Goal: Transaction & Acquisition: Purchase product/service

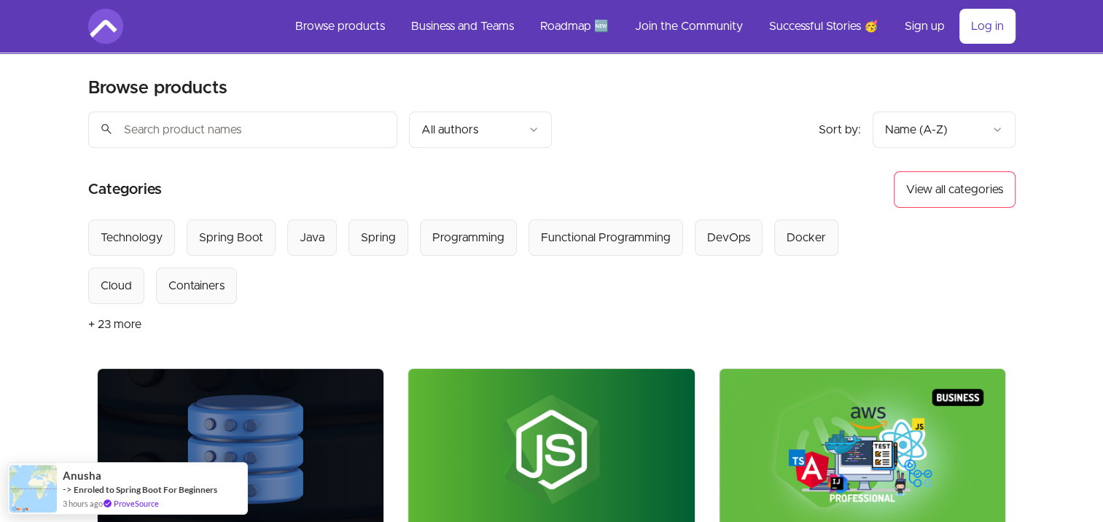
click at [656, 122] on div "Sort by: import_export Name (A-Z) search All authors" at bounding box center [436, 130] width 696 height 36
click at [995, 31] on link "Log in" at bounding box center [988, 26] width 56 height 35
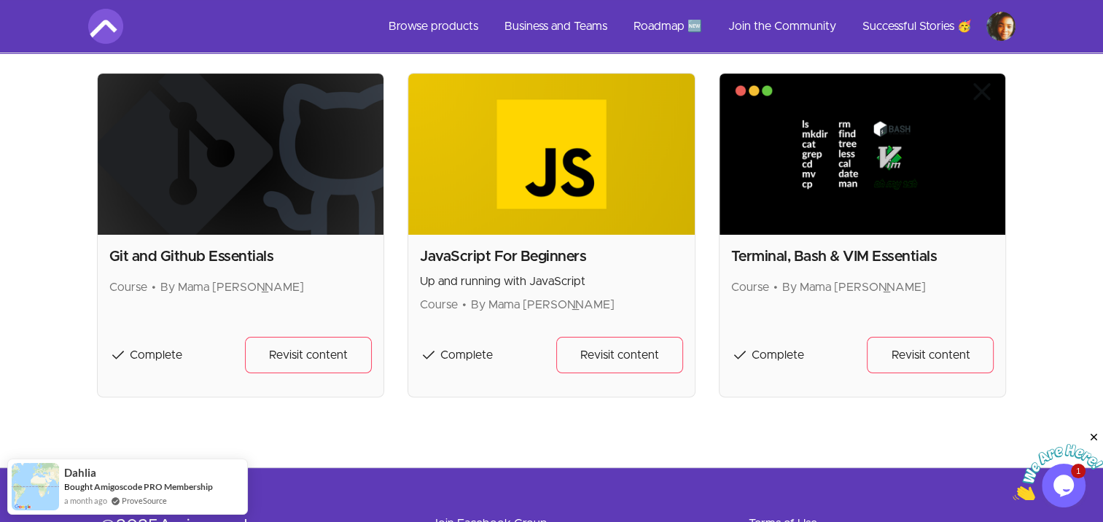
scroll to position [292, 0]
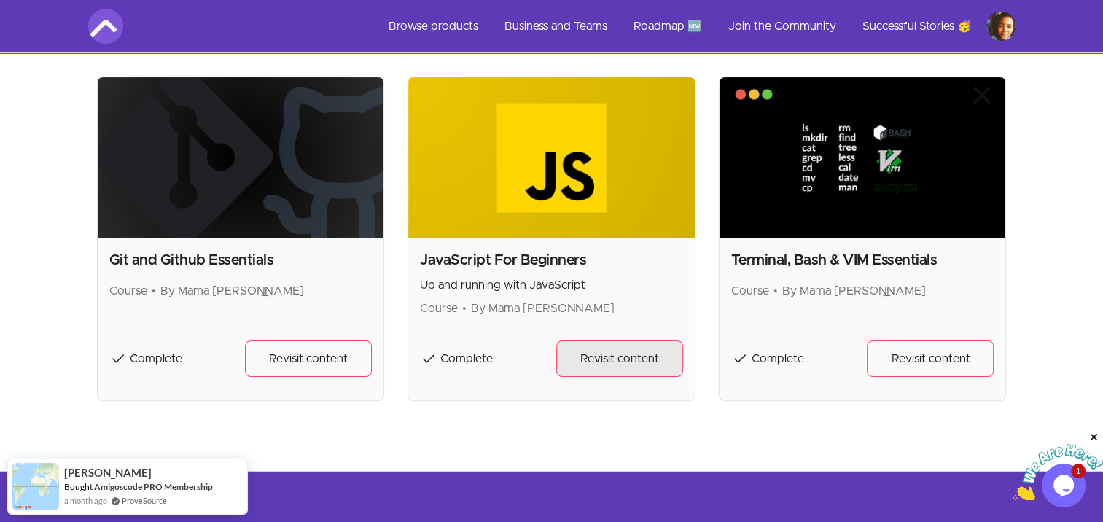
click at [599, 369] on link "Revisit content" at bounding box center [619, 359] width 127 height 36
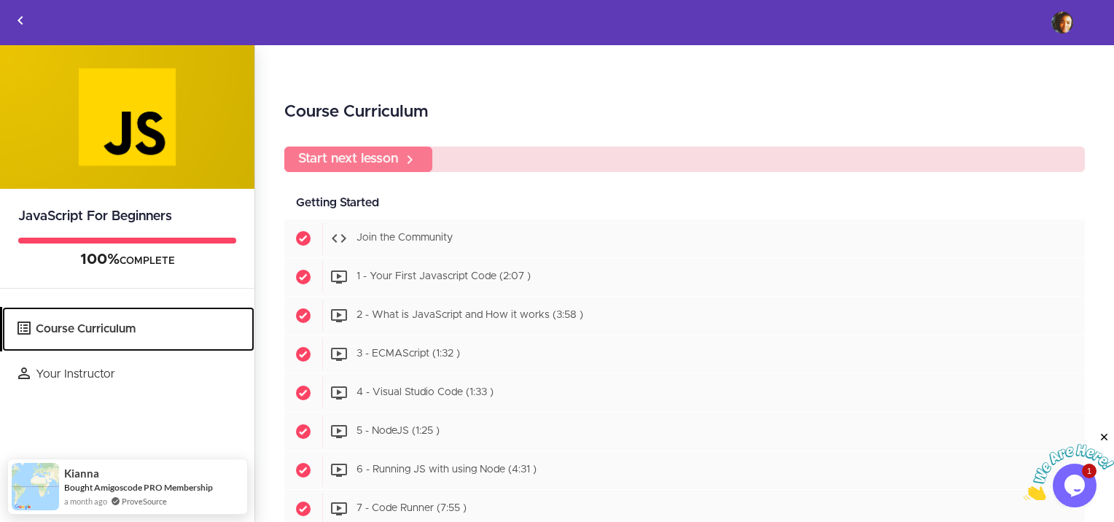
click at [74, 335] on link "Course Curriculum" at bounding box center [128, 329] width 252 height 44
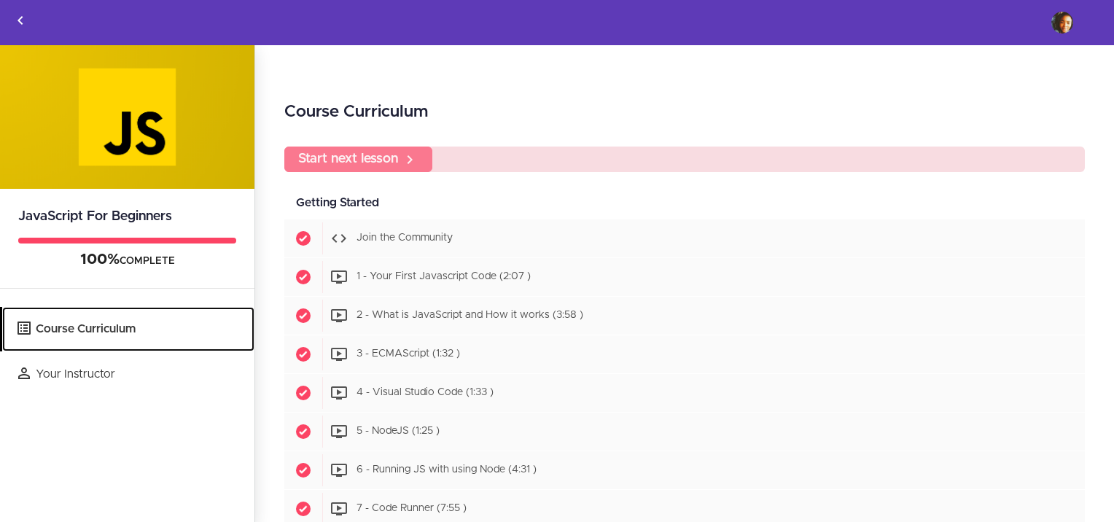
click at [90, 333] on link "Course Curriculum" at bounding box center [128, 329] width 252 height 44
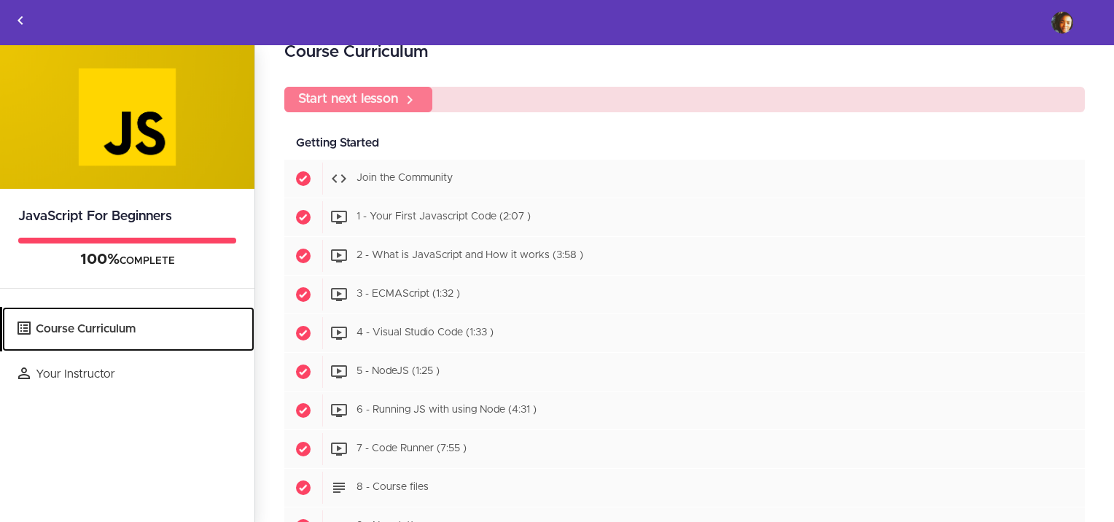
scroll to position [42, 0]
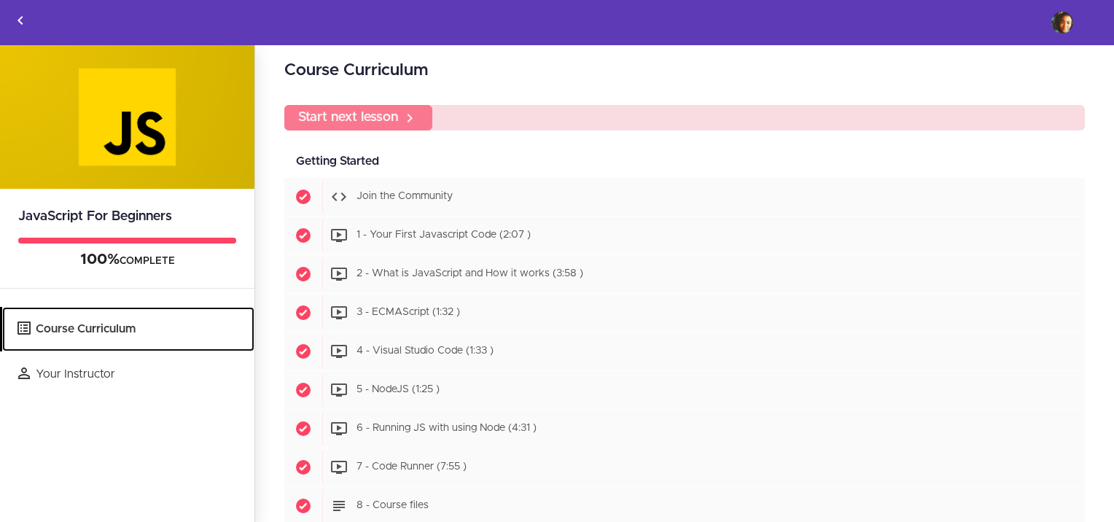
click at [107, 333] on link "Course Curriculum" at bounding box center [128, 329] width 252 height 44
click at [141, 328] on link "Course Curriculum" at bounding box center [128, 329] width 252 height 44
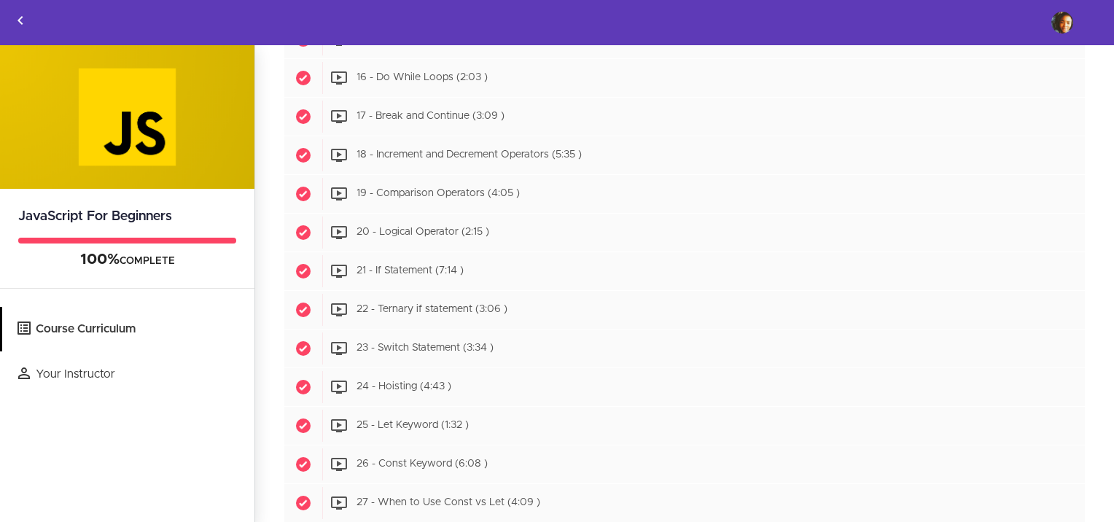
scroll to position [1260, 0]
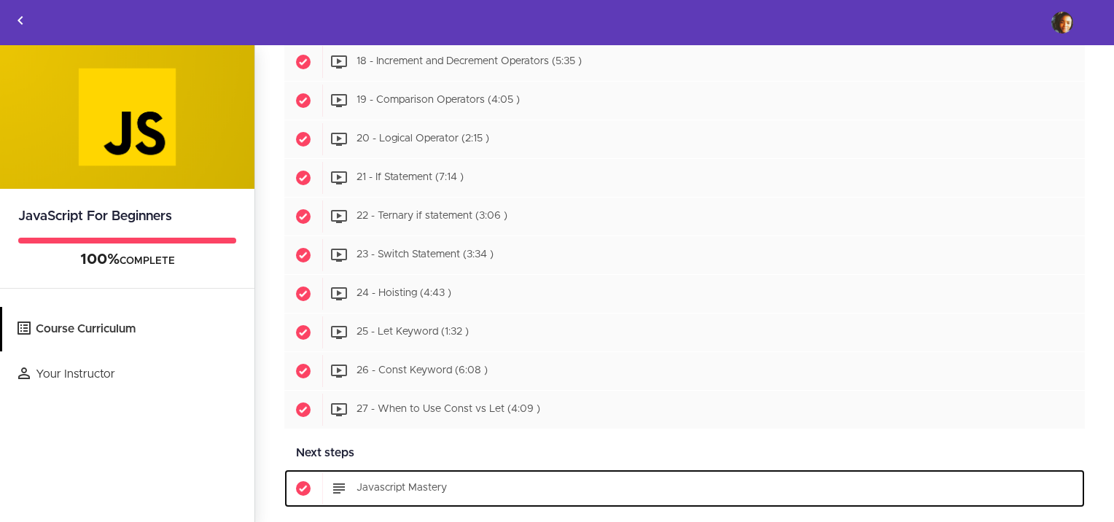
click at [373, 484] on span "Javascript Mastery" at bounding box center [402, 489] width 90 height 10
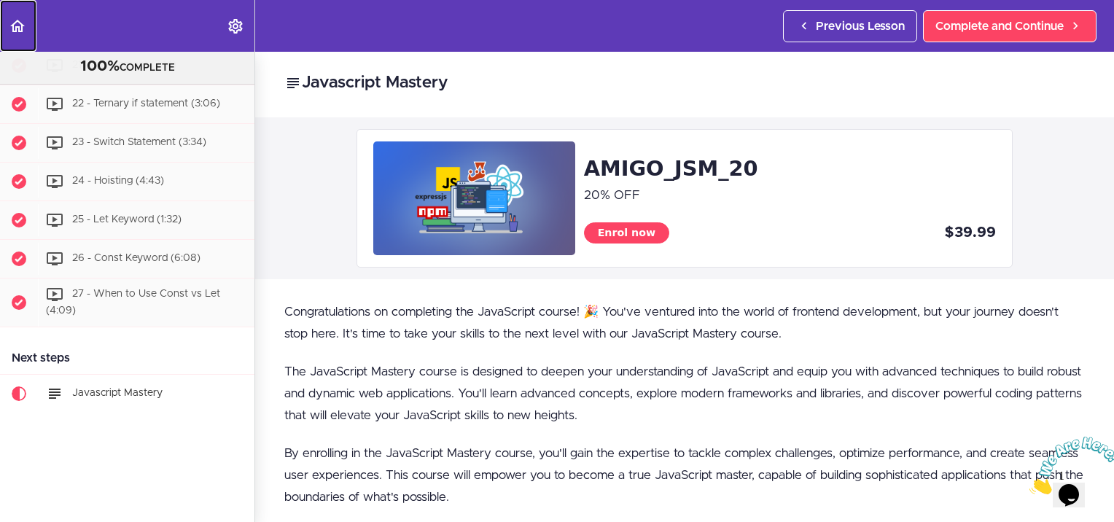
click at [13, 28] on use "Back to course curriculum" at bounding box center [17, 26] width 15 height 12
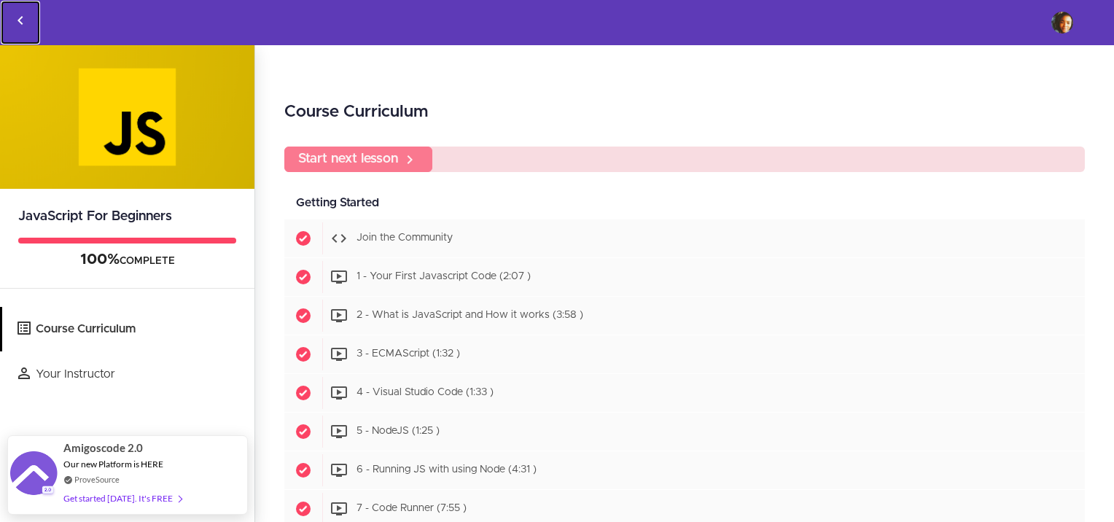
click at [19, 20] on use "Back to courses" at bounding box center [20, 20] width 5 height 9
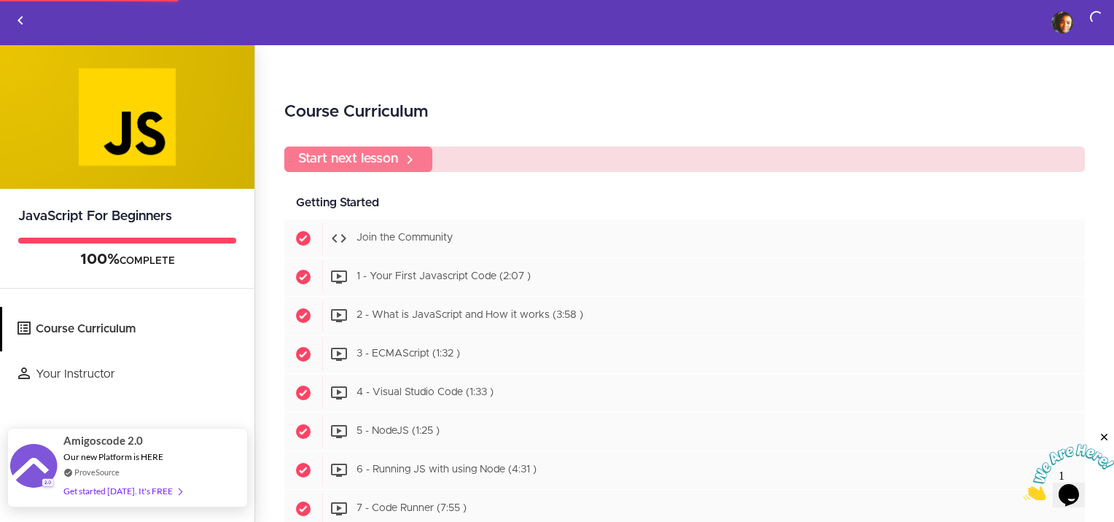
click at [163, 489] on div "Get started today. It's FREE" at bounding box center [122, 491] width 118 height 17
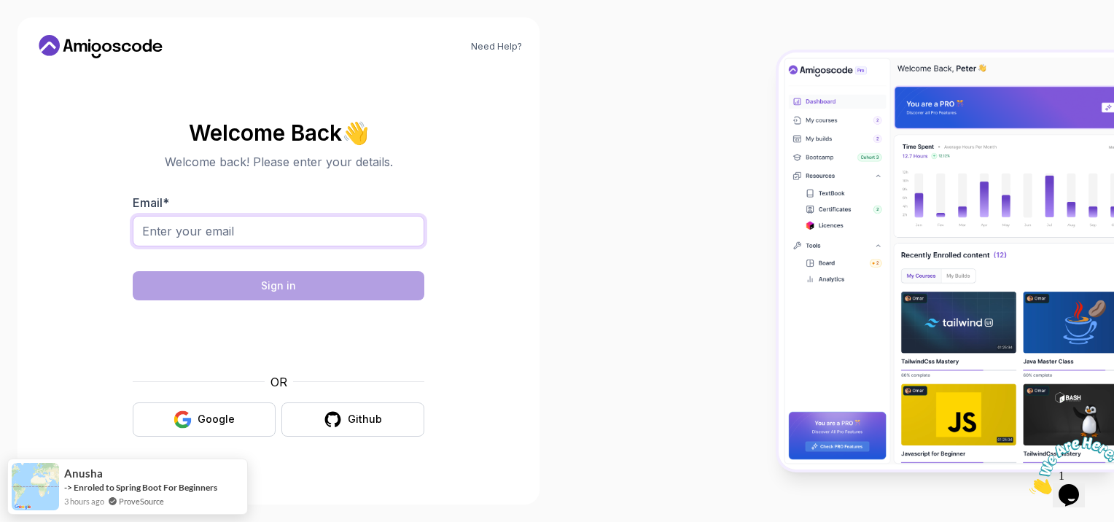
click at [179, 222] on input "Email *" at bounding box center [279, 231] width 292 height 31
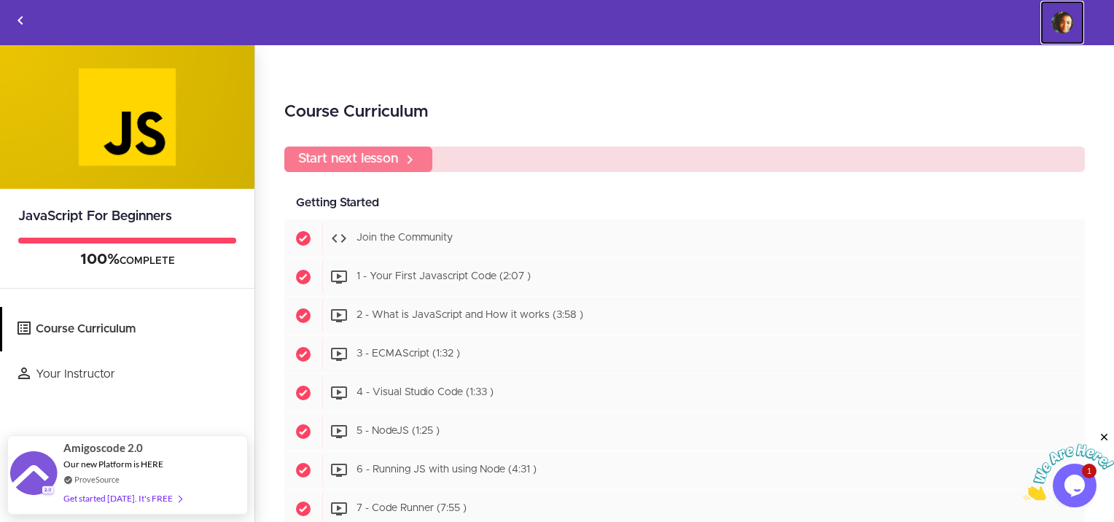
click at [1067, 28] on img at bounding box center [1063, 23] width 22 height 22
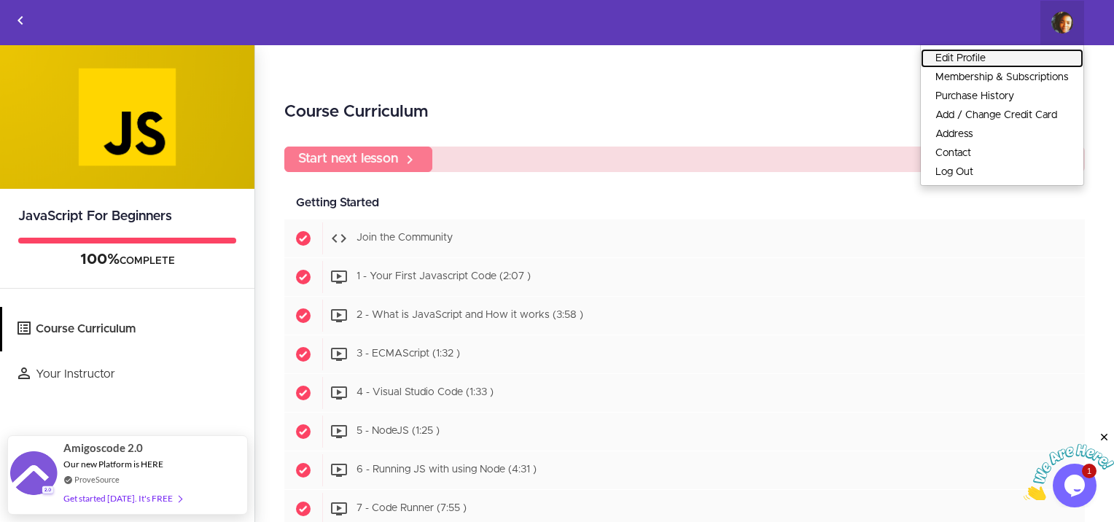
click at [1014, 63] on link "Edit Profile" at bounding box center [1002, 58] width 163 height 19
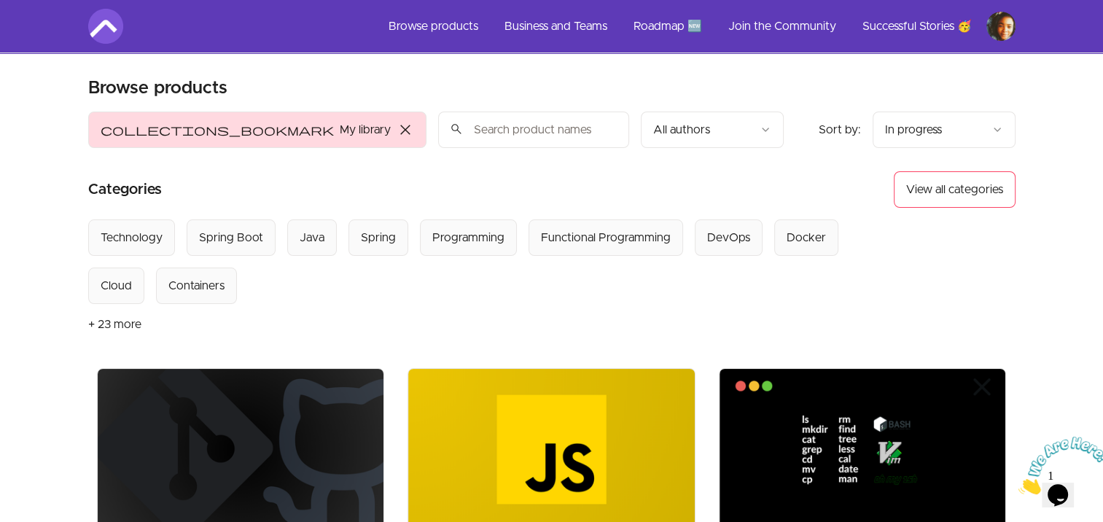
click at [110, 321] on button "+ 23 more" at bounding box center [114, 324] width 53 height 41
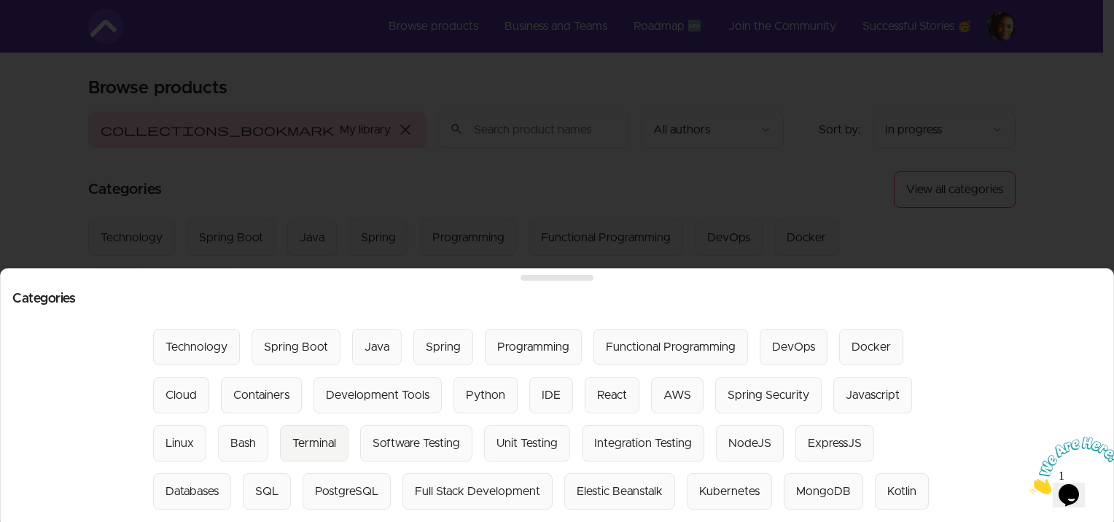
click at [292, 435] on div "Terminal" at bounding box center [314, 444] width 44 height 18
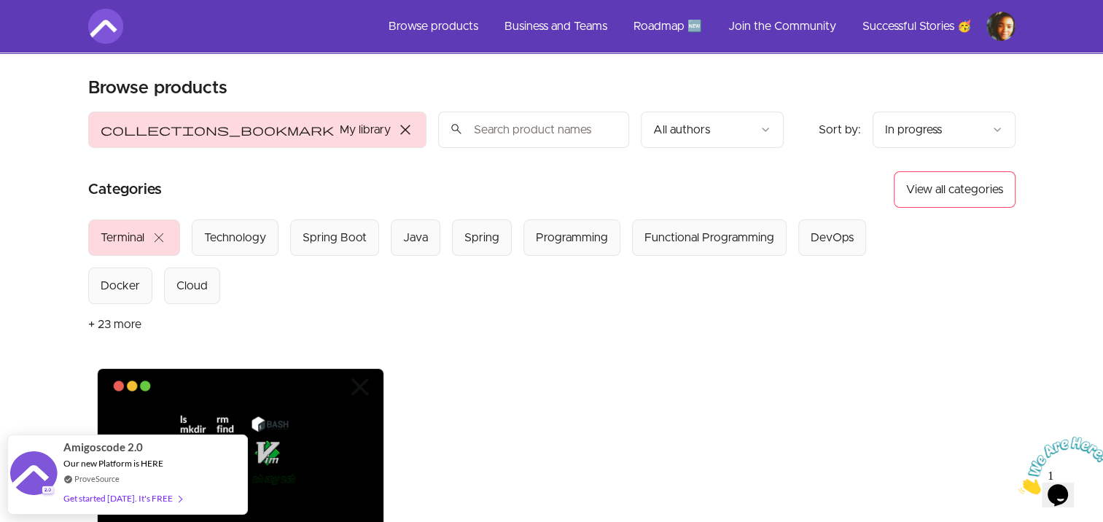
drag, startPoint x: 497, startPoint y: 356, endPoint x: 628, endPoint y: 342, distance: 131.3
click at [628, 342] on header "Product filters: collections_bookmark My library close Sort by: import_export I…" at bounding box center [552, 240] width 928 height 257
click at [131, 321] on button "+ 23 more" at bounding box center [114, 324] width 53 height 41
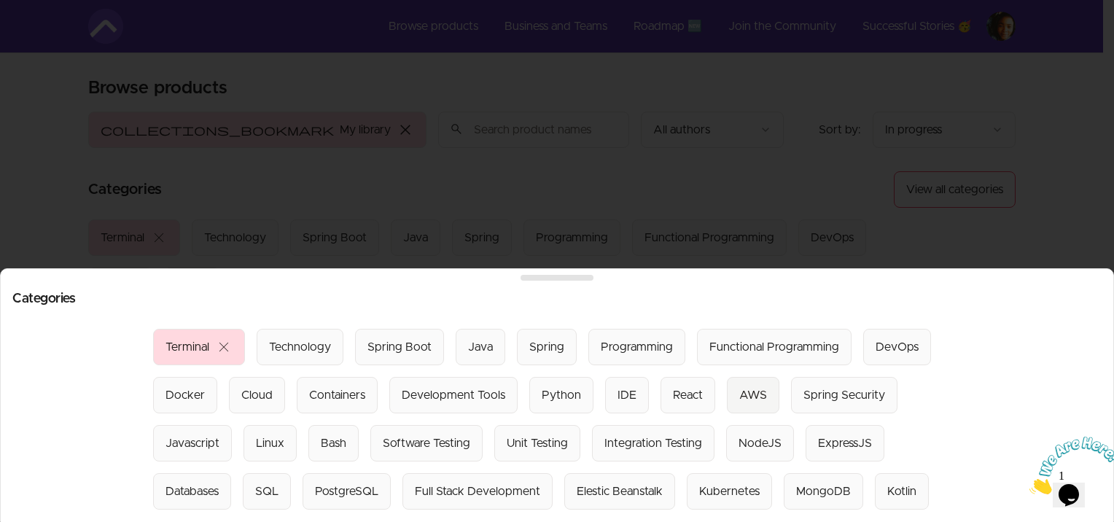
click at [742, 387] on div "AWS" at bounding box center [754, 396] width 28 height 18
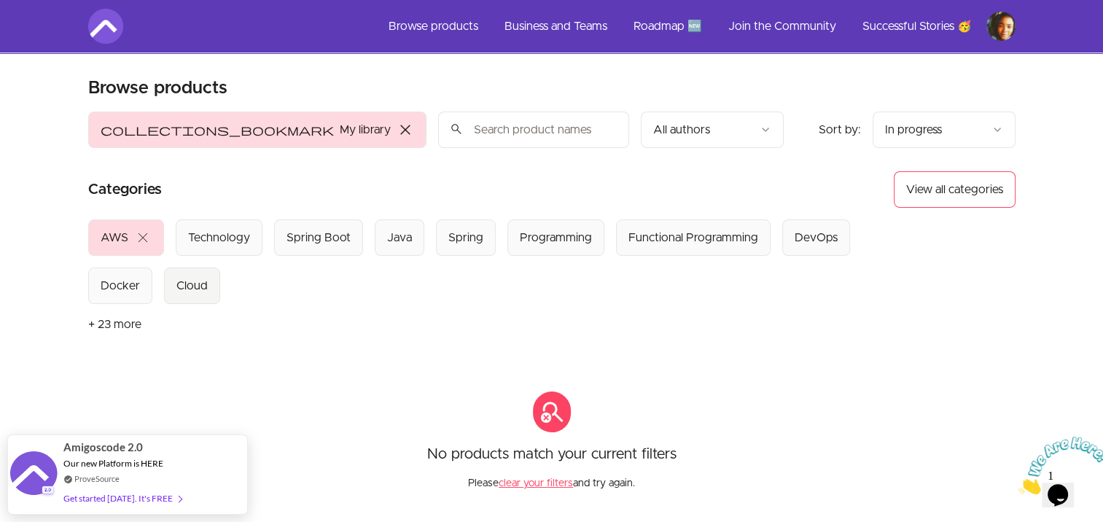
click at [192, 295] on button "Cloud" at bounding box center [192, 286] width 56 height 36
click at [213, 236] on div "Technology" at bounding box center [223, 238] width 62 height 18
click at [755, 236] on div "DevOps" at bounding box center [752, 238] width 43 height 18
click at [810, 236] on div "Docker" at bounding box center [829, 238] width 39 height 18
click at [397, 124] on span "close" at bounding box center [406, 130] width 18 height 18
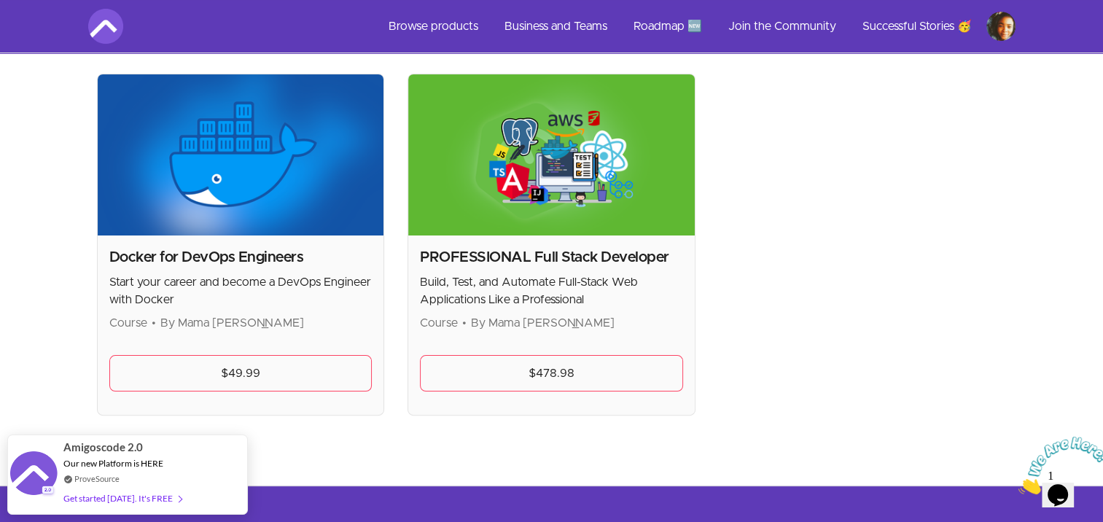
scroll to position [300, 0]
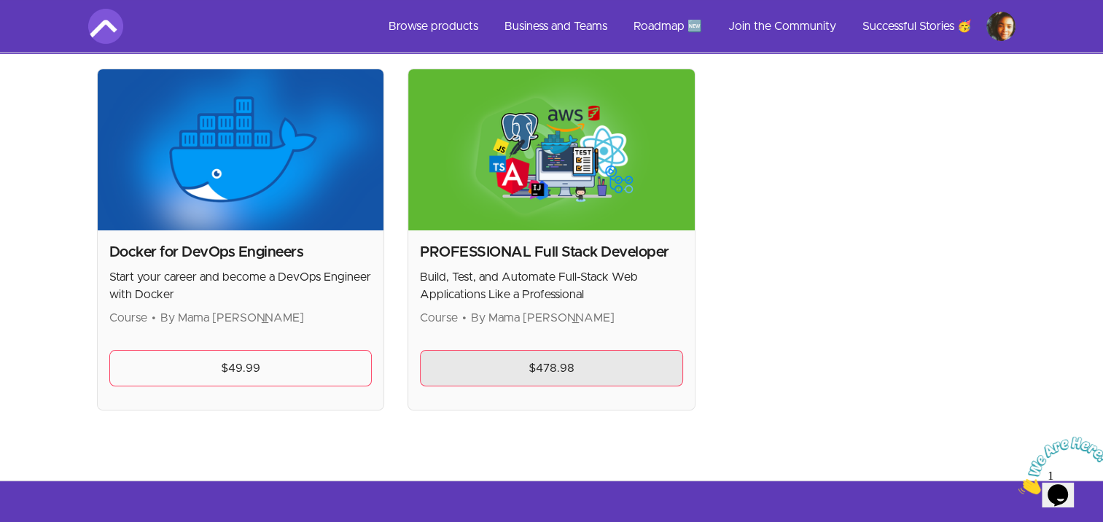
click at [489, 368] on link "$478.98" at bounding box center [551, 368] width 263 height 36
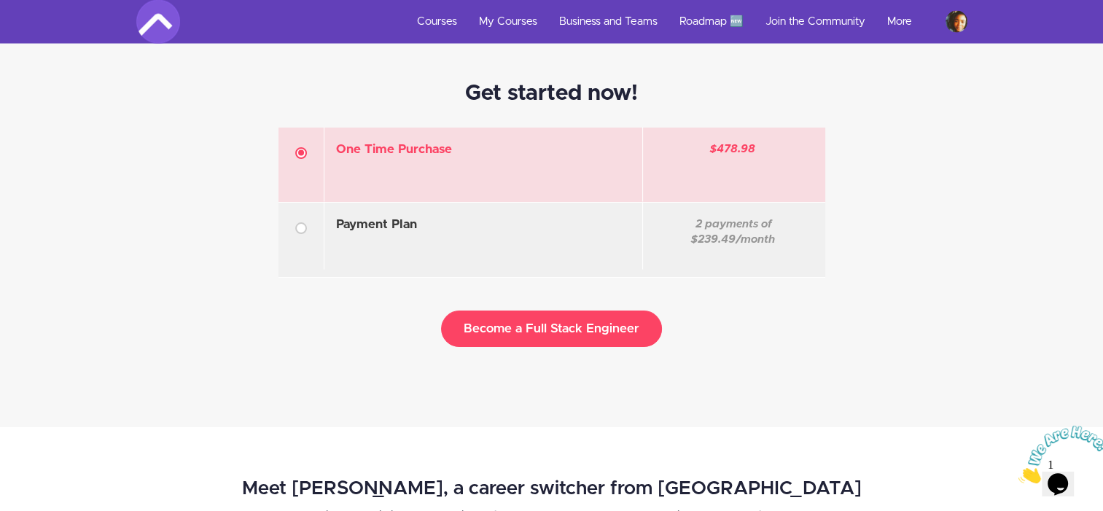
scroll to position [8452, 0]
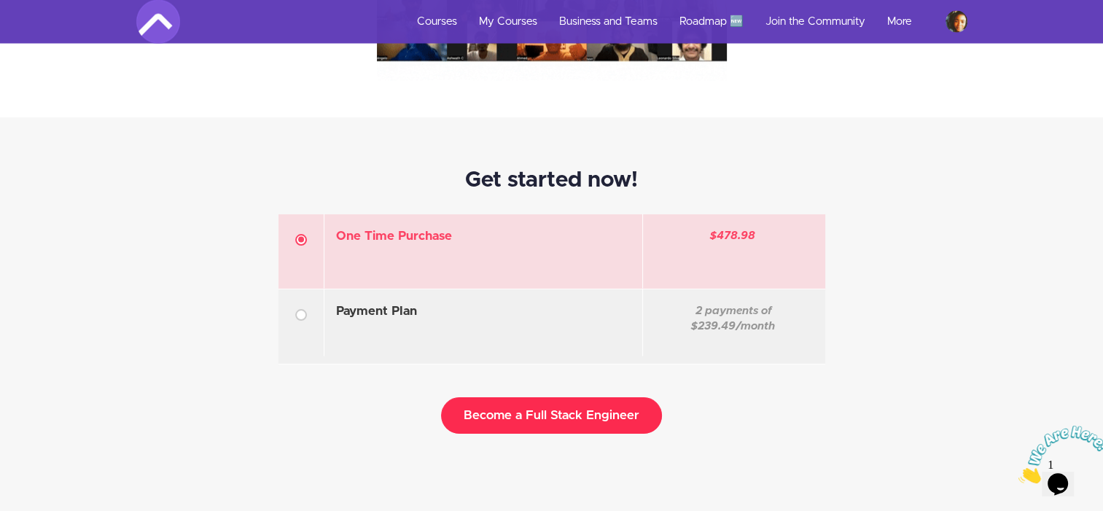
click at [601, 409] on button "Become a Full Stack Engineer" at bounding box center [551, 415] width 221 height 36
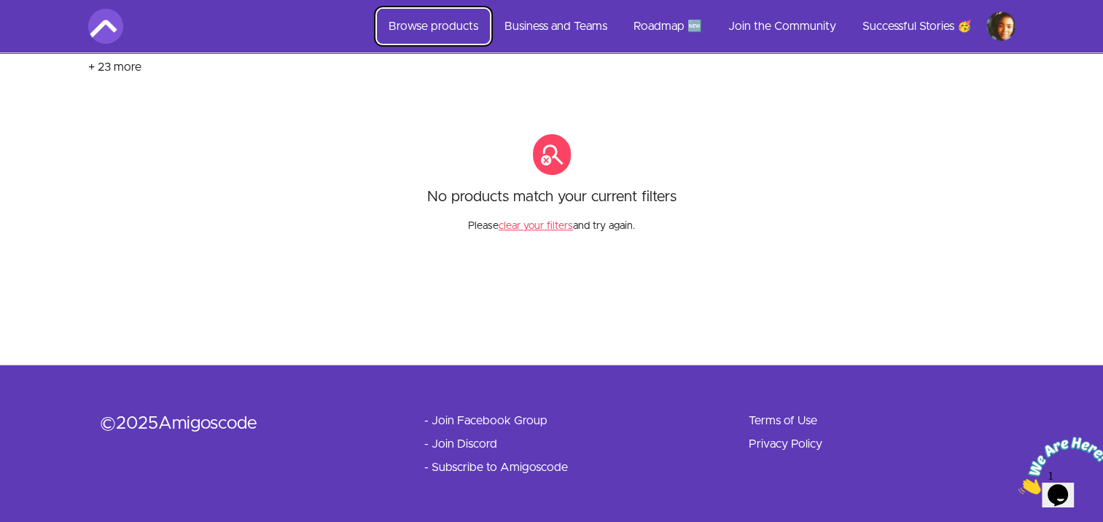
click at [411, 27] on link "Browse products" at bounding box center [433, 26] width 113 height 35
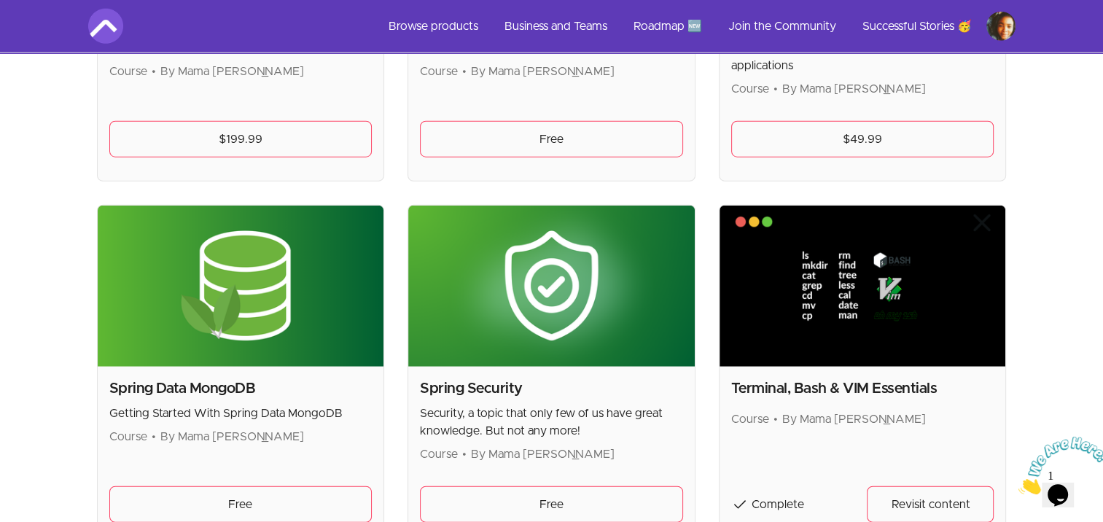
scroll to position [3843, 0]
